Goal: Communication & Community: Share content

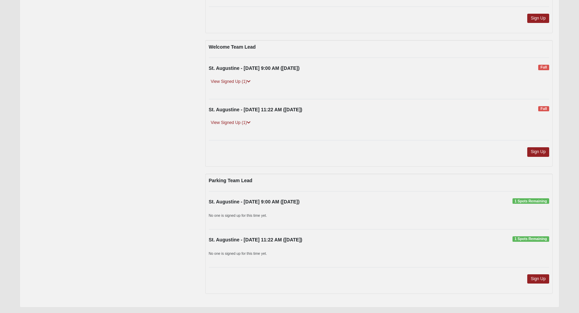
scroll to position [302, 0]
click at [537, 278] on link "Sign Up" at bounding box center [538, 278] width 22 height 9
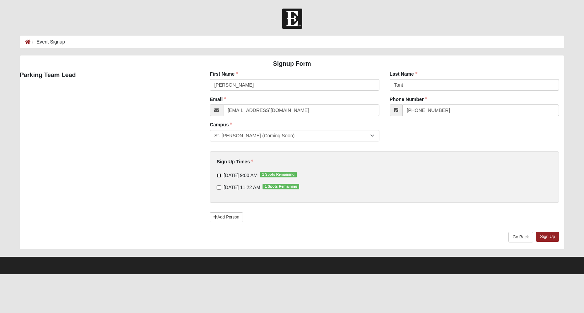
click at [220, 175] on input "11/2/2025 9:00 AM 1 Spots Remaining" at bounding box center [219, 175] width 4 height 4
click at [219, 176] on input "11/2/2025 9:00 AM 1 Spots Remaining" at bounding box center [219, 175] width 4 height 4
checkbox input "false"
click at [217, 187] on input "11/2/2025 11:22 AM 1 Spots Remaining" at bounding box center [219, 187] width 4 height 4
checkbox input "true"
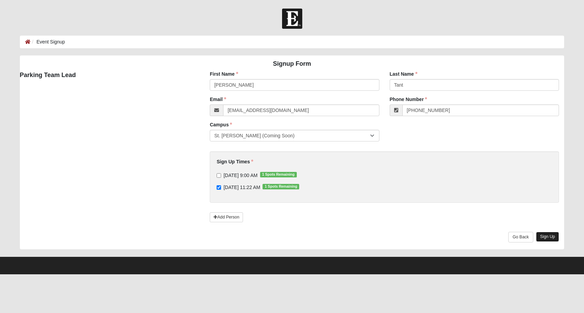
click at [546, 236] on link "Sign Up" at bounding box center [547, 237] width 23 height 10
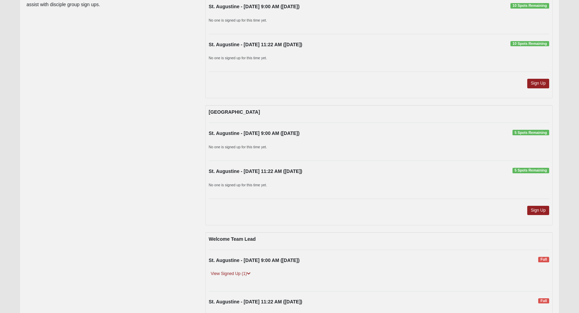
scroll to position [110, 0]
click at [537, 210] on link "Sign Up" at bounding box center [538, 210] width 22 height 9
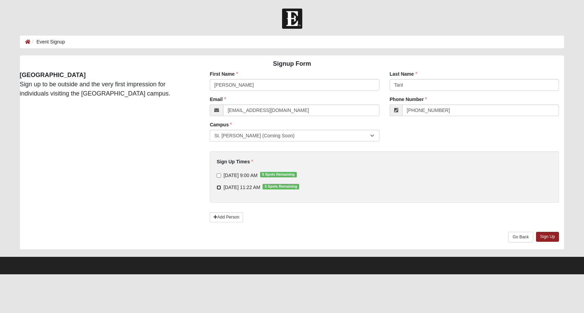
click at [219, 187] on input "[DATE] 11:22 AM 5 Spots Remaining" at bounding box center [219, 187] width 4 height 4
checkbox input "true"
click at [549, 236] on link "Sign Up" at bounding box center [547, 237] width 23 height 10
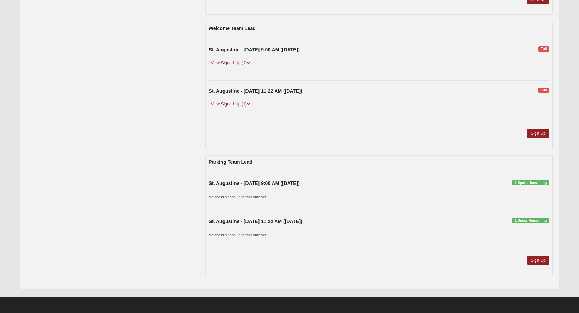
scroll to position [321, 0]
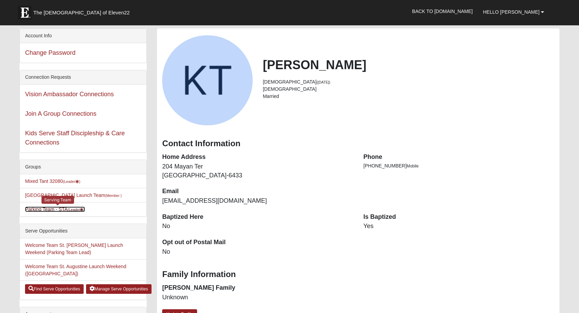
click at [48, 209] on link "Parking Team - STA (Leader )" at bounding box center [55, 209] width 60 height 5
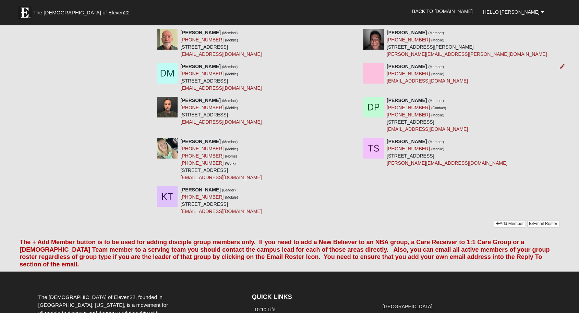
scroll to position [301, 0]
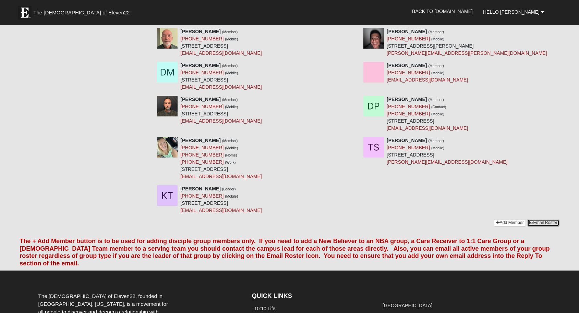
click at [538, 223] on link "Email Roster" at bounding box center [543, 222] width 32 height 7
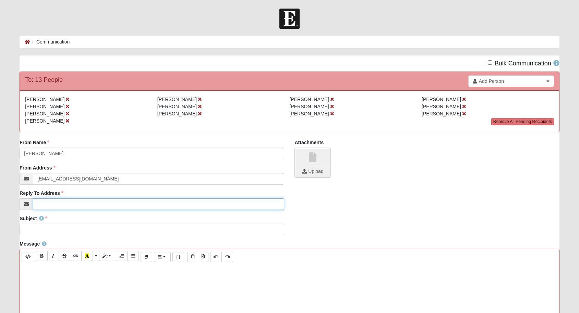
click at [49, 204] on input "Reply To Address" at bounding box center [158, 205] width 251 height 12
type input "[EMAIL_ADDRESS][DOMAIN_NAME]"
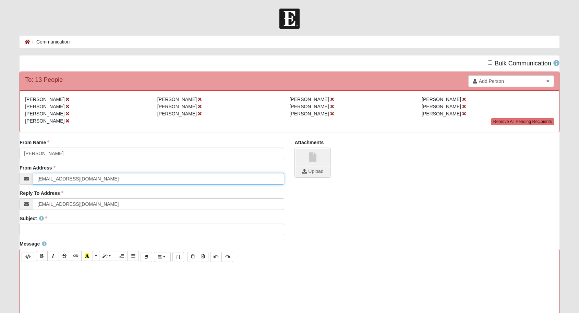
type input "[EMAIL_ADDRESS][DOMAIN_NAME]"
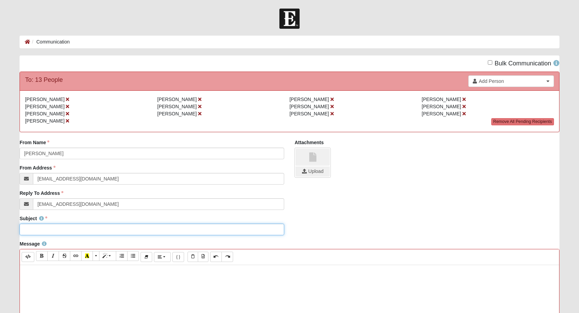
click at [53, 232] on input "Subject" at bounding box center [152, 230] width 265 height 12
type input "Parking for St Augustine Campus"
click at [32, 273] on p at bounding box center [289, 272] width 532 height 7
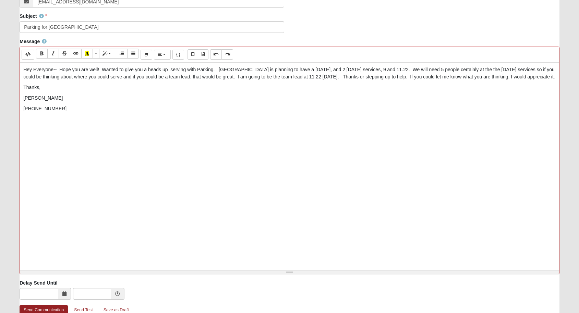
scroll to position [241, 0]
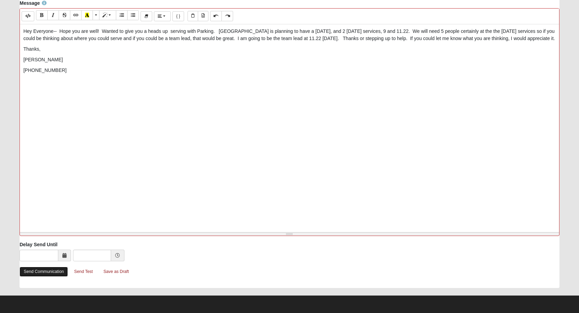
click at [44, 272] on link "Send Communication" at bounding box center [44, 272] width 48 height 10
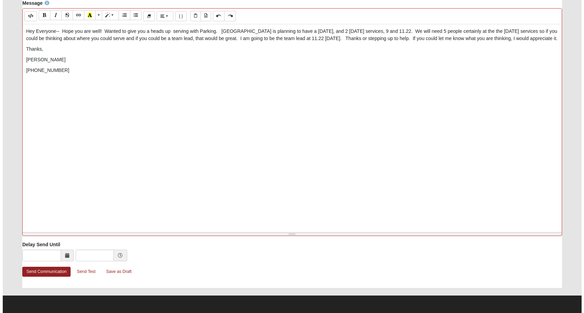
scroll to position [0, 0]
